Goal: Navigation & Orientation: Find specific page/section

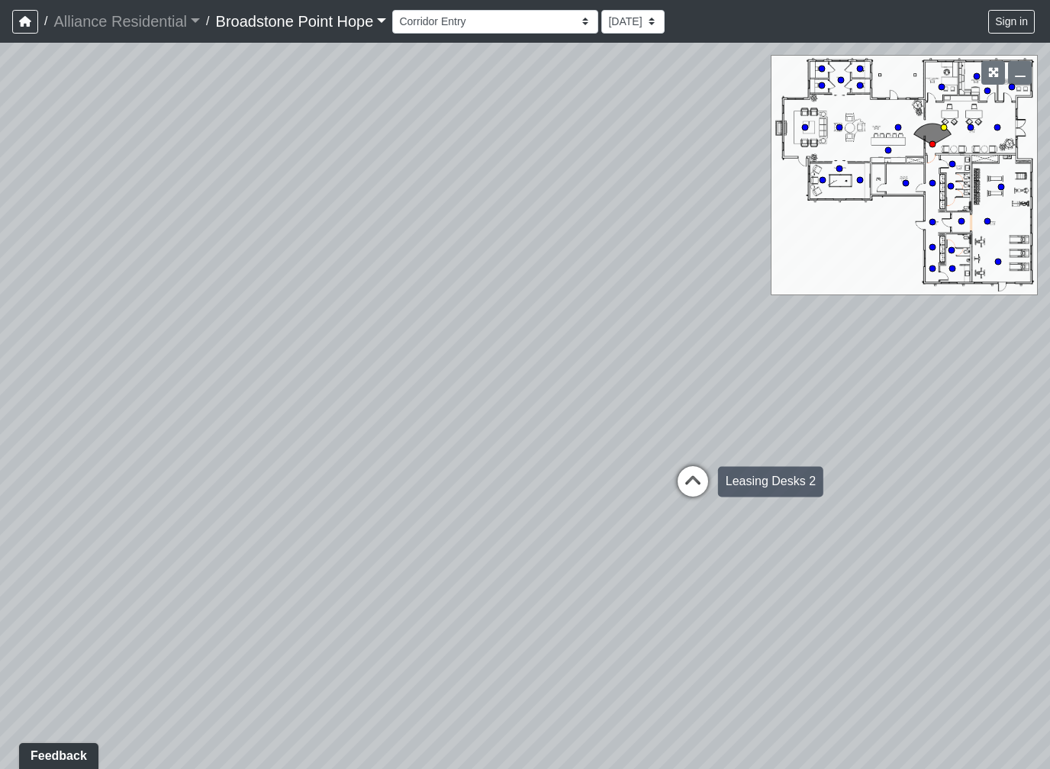
click at [698, 491] on icon at bounding box center [693, 489] width 46 height 46
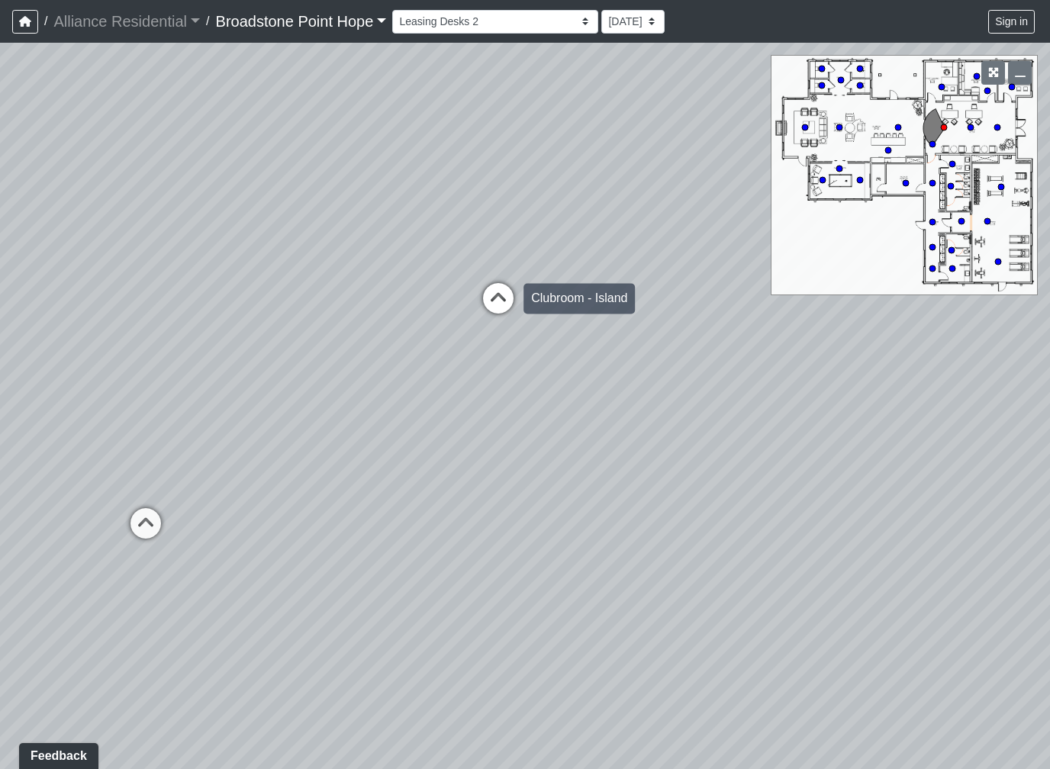
click at [504, 309] on icon at bounding box center [498, 306] width 46 height 46
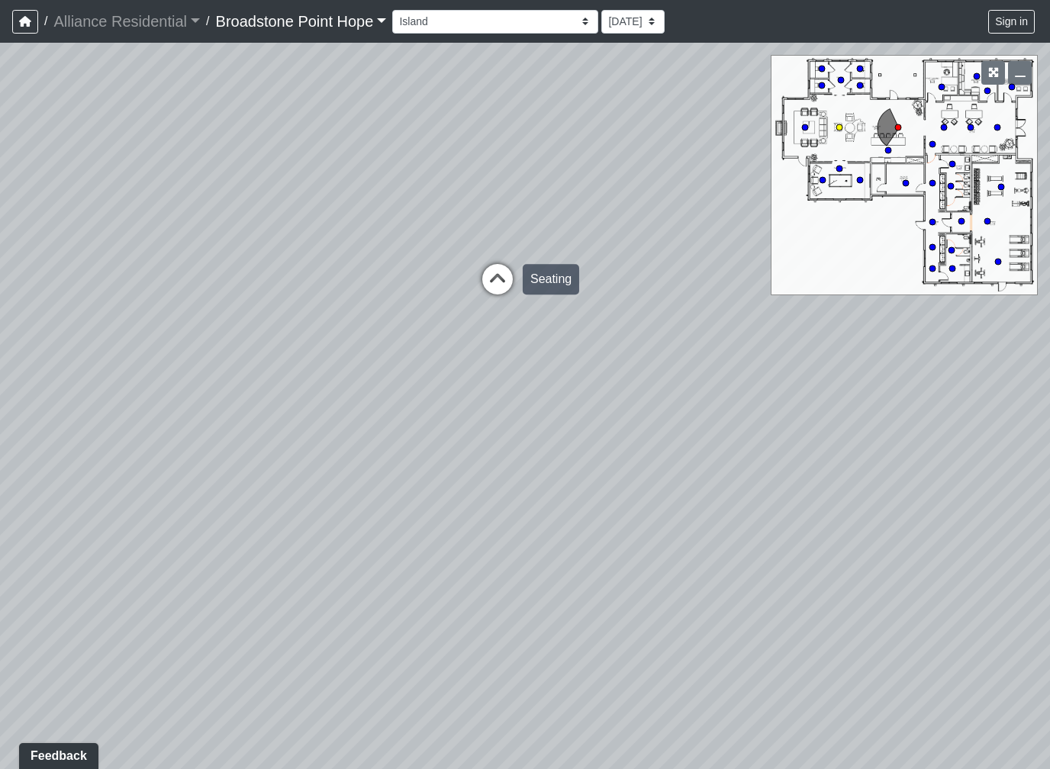
click at [505, 281] on icon at bounding box center [498, 287] width 46 height 46
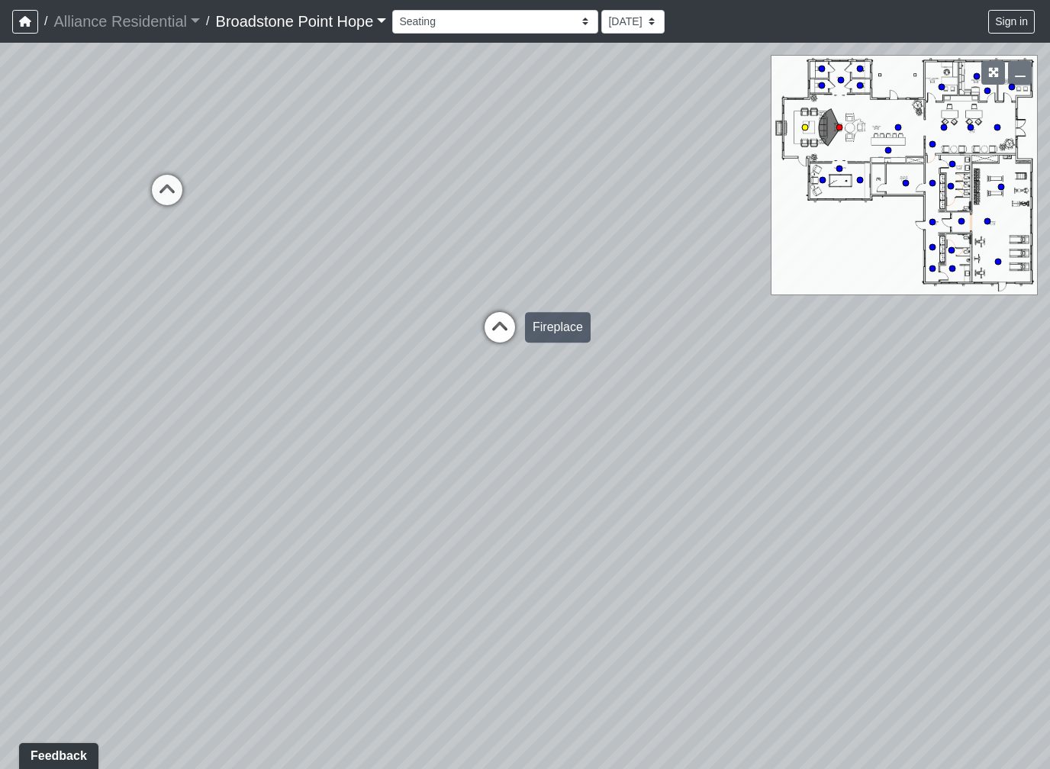
click at [500, 324] on icon at bounding box center [500, 335] width 46 height 46
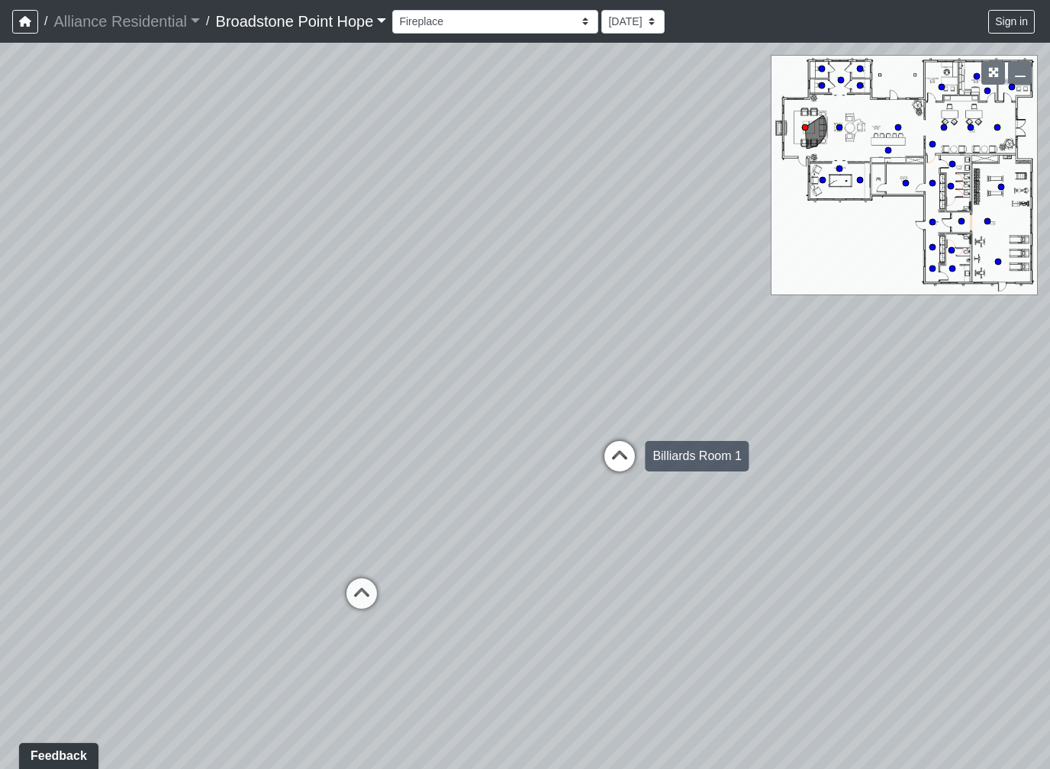
click at [620, 462] on icon at bounding box center [620, 464] width 46 height 46
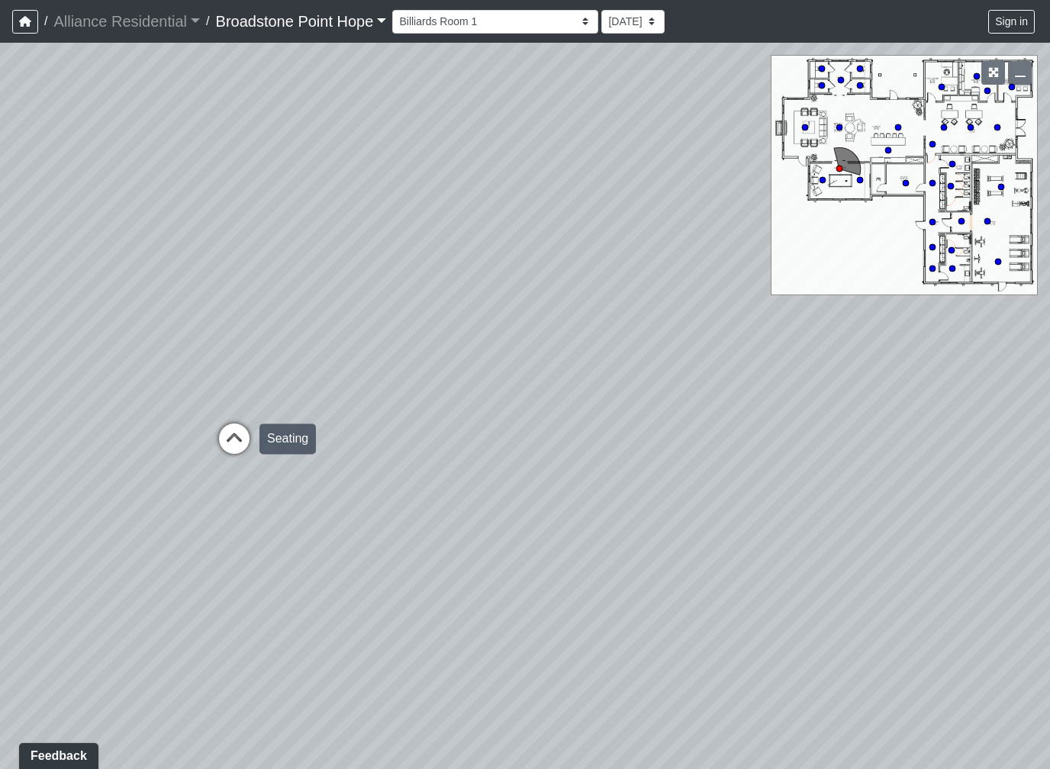
click at [225, 437] on icon at bounding box center [234, 446] width 46 height 46
click at [233, 441] on icon at bounding box center [227, 447] width 46 height 46
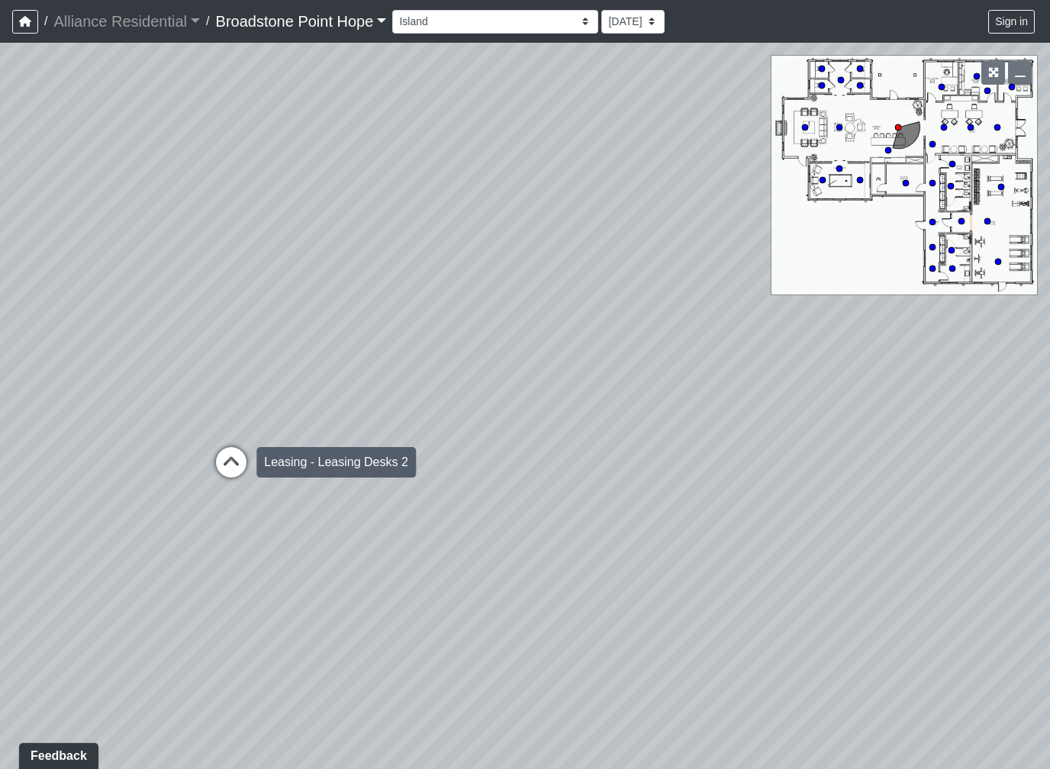
click at [231, 449] on icon at bounding box center [231, 470] width 46 height 46
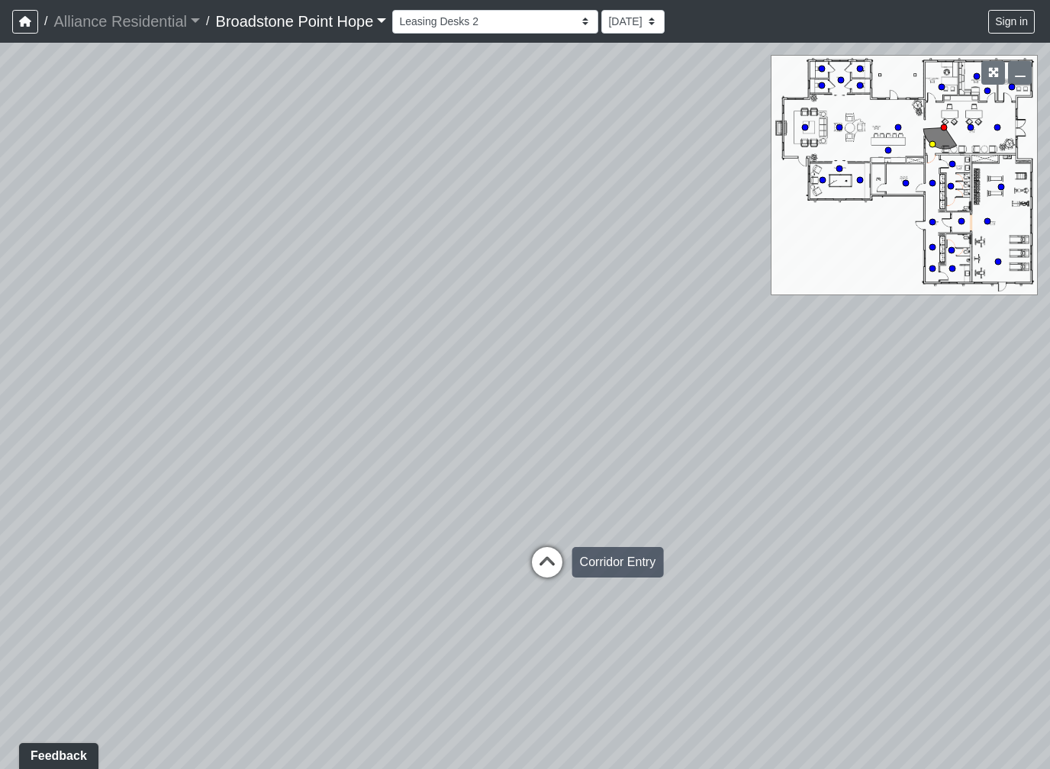
click at [551, 561] on icon at bounding box center [547, 570] width 46 height 46
click at [461, 448] on icon at bounding box center [446, 462] width 46 height 46
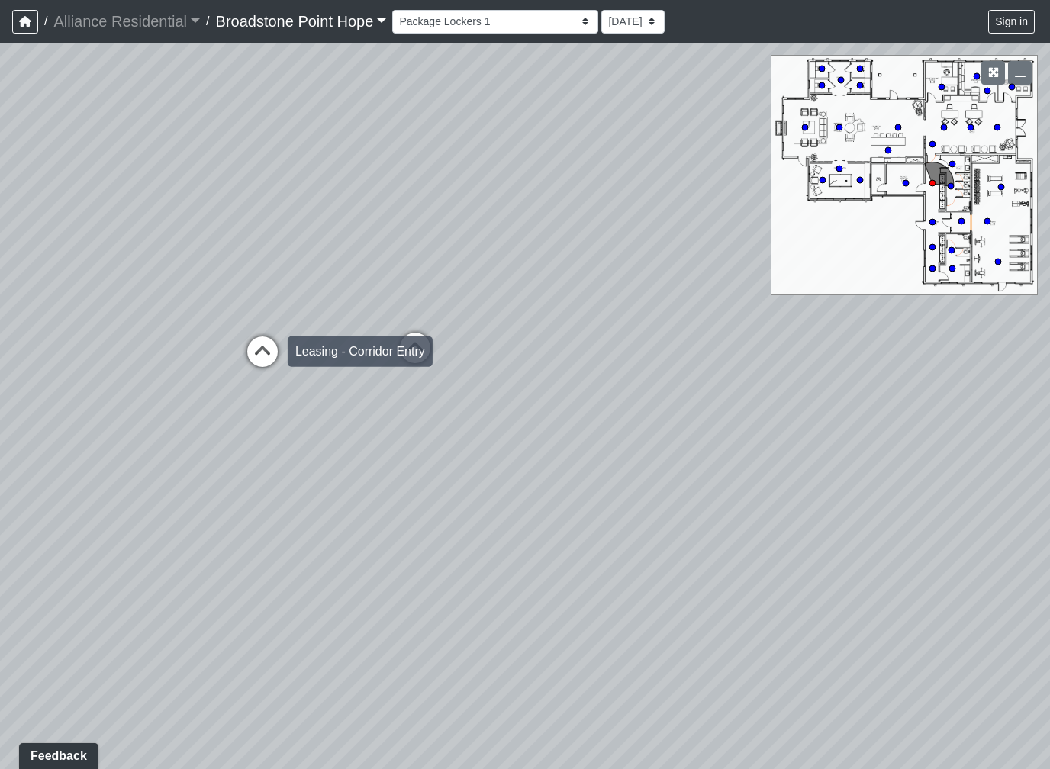
click at [256, 349] on icon at bounding box center [263, 359] width 46 height 46
click at [483, 500] on icon at bounding box center [479, 508] width 46 height 46
click at [151, 373] on div "Loading... Leasing Desks 1 Loading... Breakroom 1 Loading... Leasing Office 1 L…" at bounding box center [525, 406] width 1050 height 726
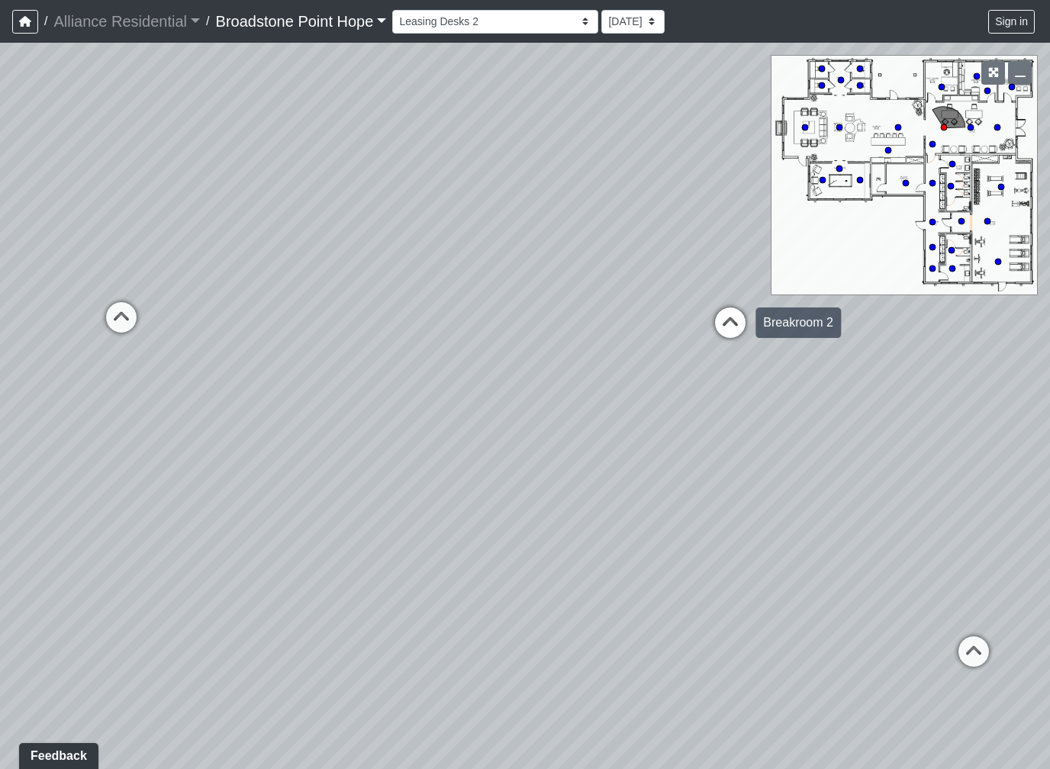
click at [744, 327] on icon at bounding box center [730, 330] width 46 height 46
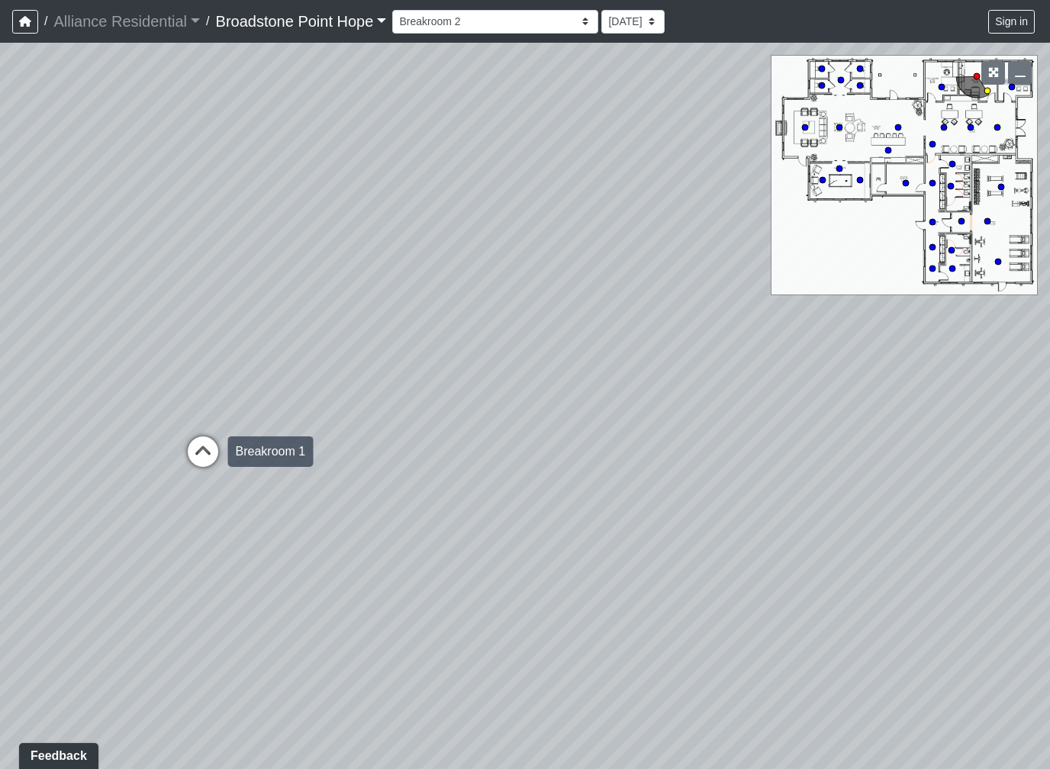
click at [199, 443] on icon at bounding box center [203, 459] width 46 height 46
click at [439, 407] on icon at bounding box center [427, 418] width 46 height 46
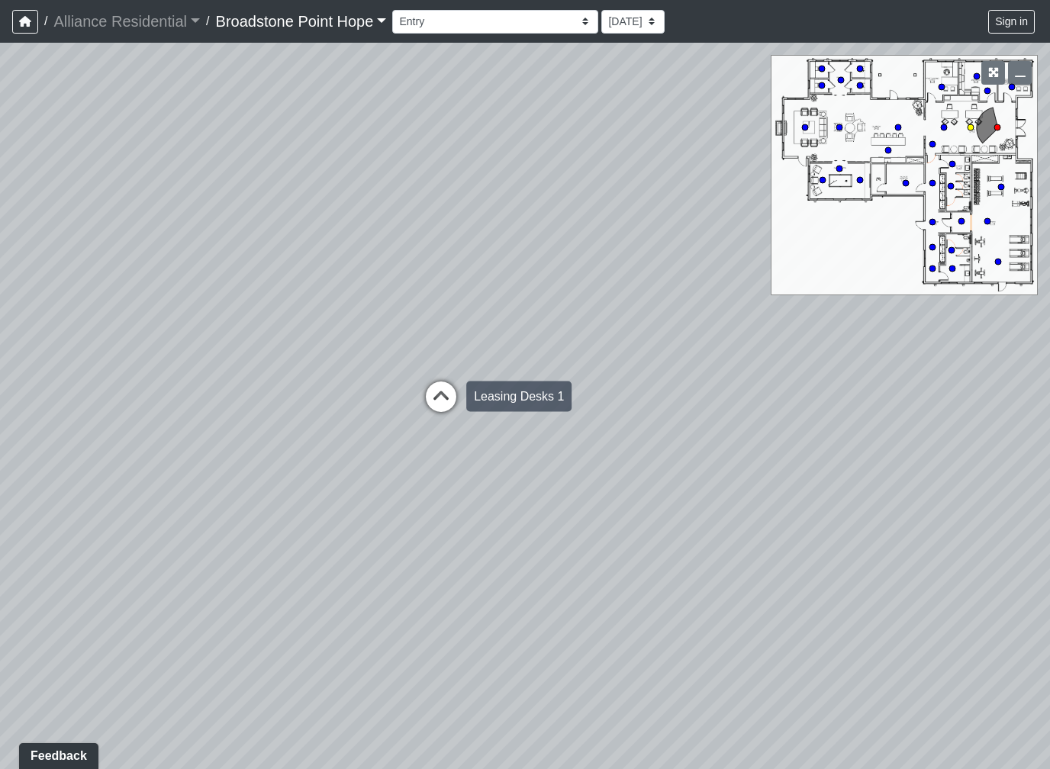
click at [430, 382] on icon at bounding box center [441, 405] width 46 height 46
select select "1P4wVwcorfVn2bmoC4dF4X"
